Goal: Browse casually: Explore the website without a specific task or goal

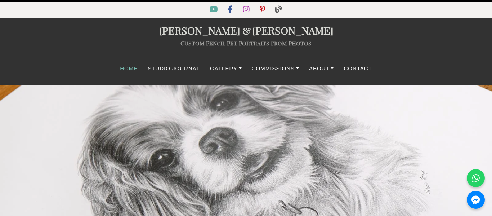
click at [130, 72] on link "Home" at bounding box center [129, 69] width 28 height 14
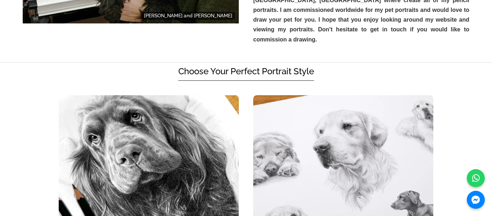
scroll to position [408, 0]
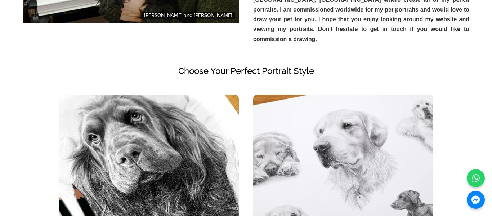
click at [212, 66] on h2 "Choose Your Perfect Portrait Style" at bounding box center [246, 73] width 136 height 14
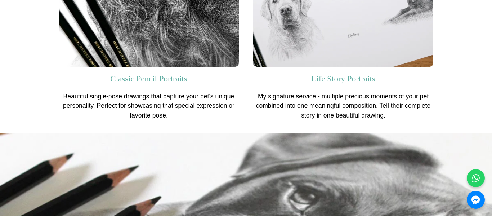
scroll to position [627, 0]
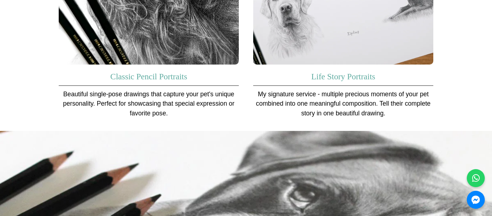
click at [204, 64] on h3 "Classic Pencil Portraits" at bounding box center [149, 74] width 180 height 21
click at [176, 72] on link "Classic Pencil Portraits" at bounding box center [148, 76] width 77 height 9
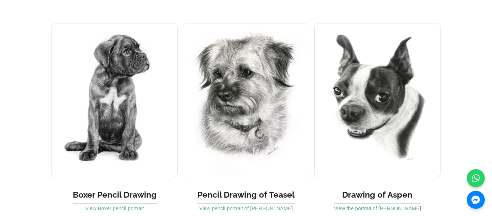
scroll to position [2225, 0]
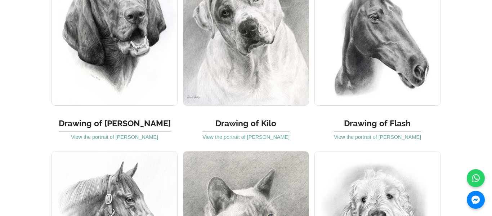
click at [166, 77] on div "Drawing of Daisy View the portrait of Daisy" at bounding box center [115, 47] width 126 height 191
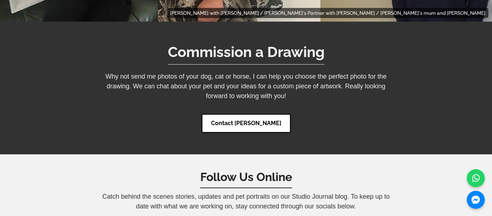
scroll to position [5224, 0]
